Goal: Task Accomplishment & Management: Use online tool/utility

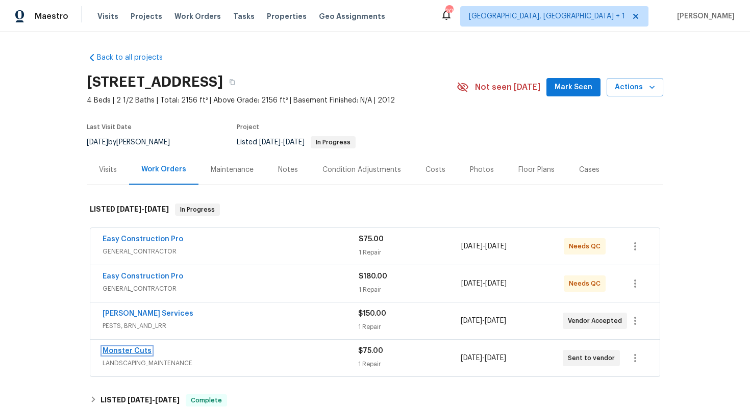
click at [117, 350] on link "Monster Cuts" at bounding box center [127, 350] width 49 height 7
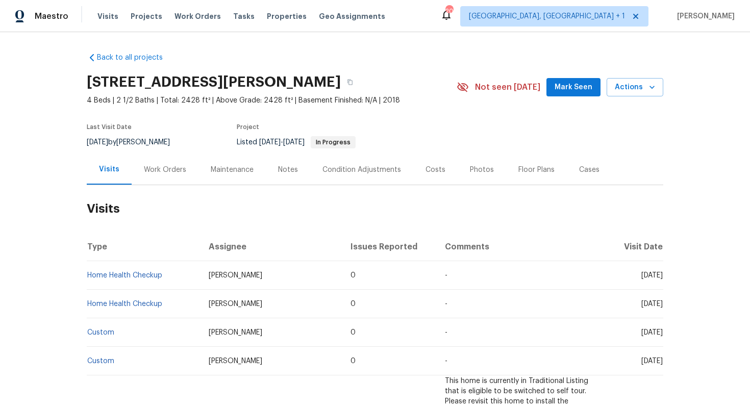
click at [168, 170] on div "Work Orders" at bounding box center [165, 170] width 42 height 10
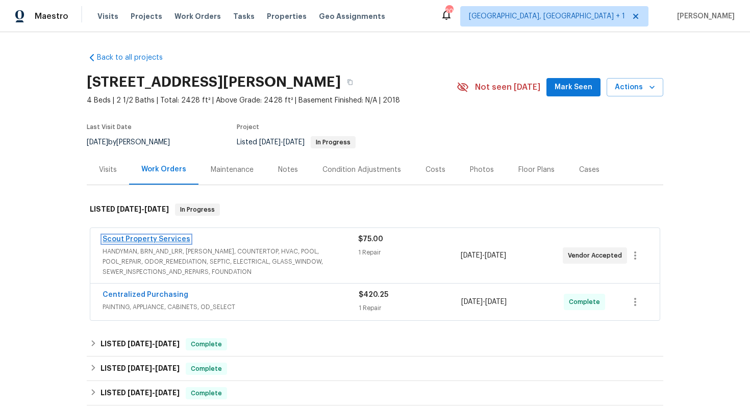
click at [146, 236] on link "Scout Property Services" at bounding box center [147, 239] width 88 height 7
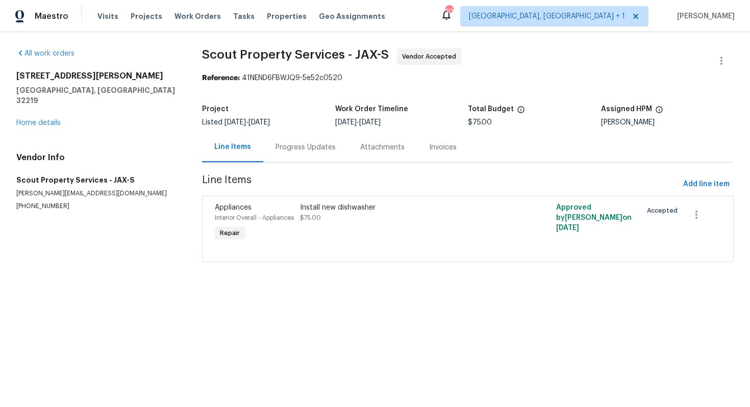
click at [268, 142] on div "Progress Updates" at bounding box center [305, 147] width 85 height 30
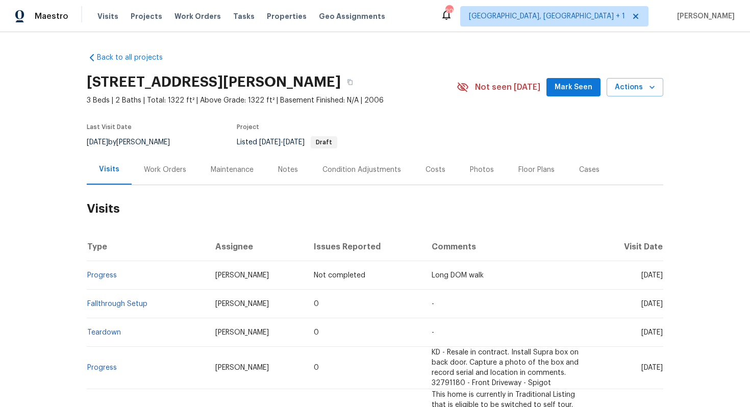
click at [168, 169] on div "Work Orders" at bounding box center [165, 170] width 42 height 10
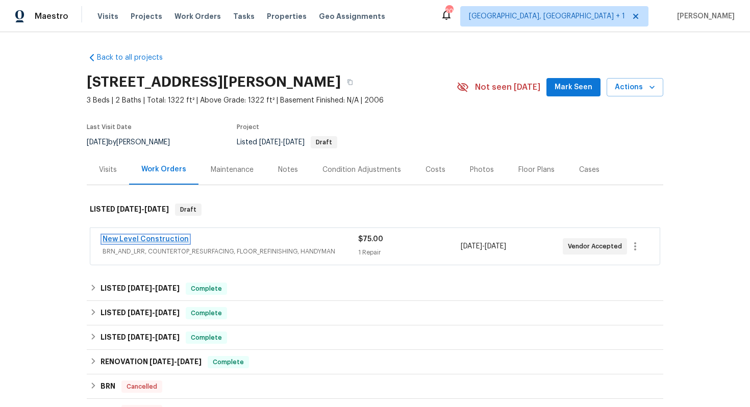
click at [149, 240] on link "New Level Construction" at bounding box center [146, 239] width 86 height 7
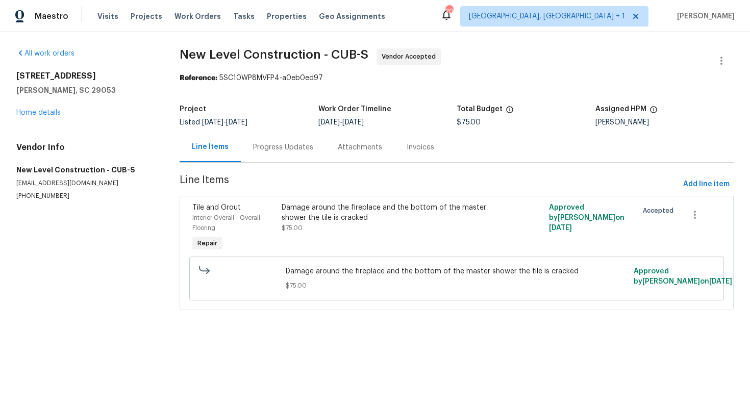
click at [296, 146] on div "Progress Updates" at bounding box center [283, 147] width 60 height 10
